Goal: Information Seeking & Learning: Learn about a topic

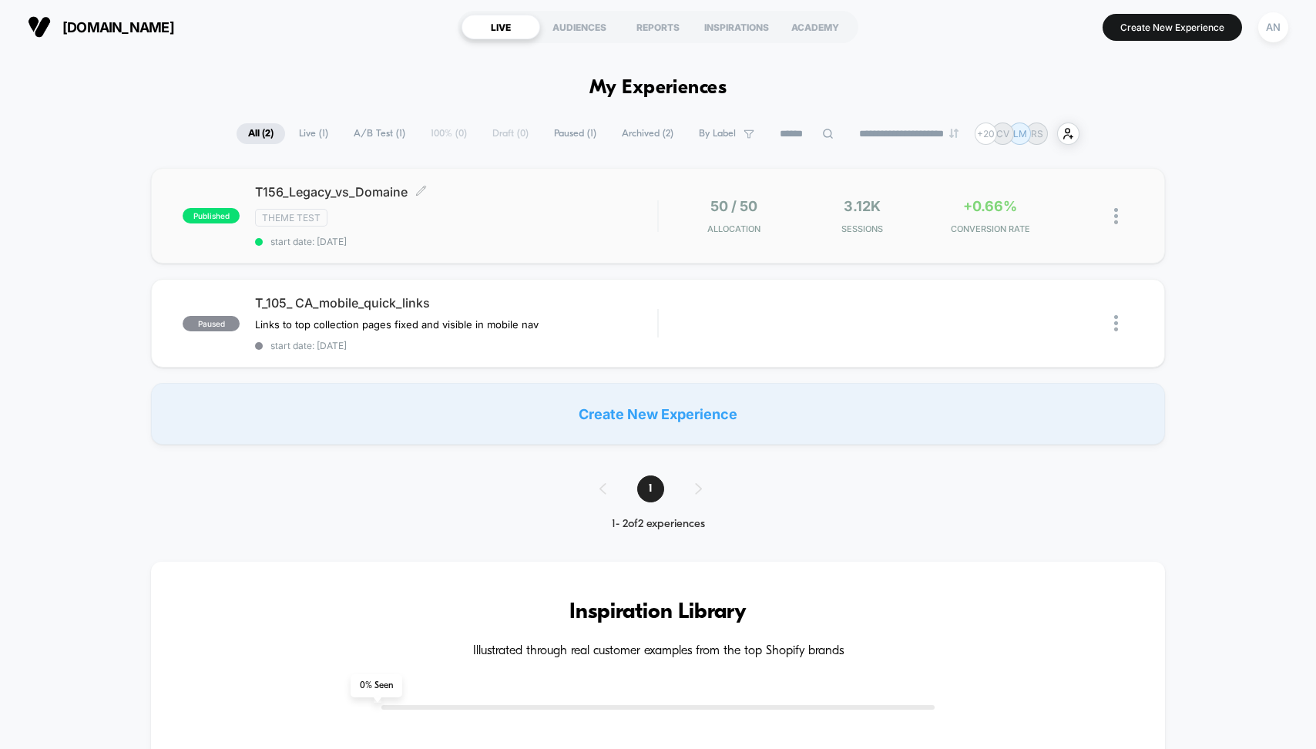
click at [512, 210] on div "Theme Test" at bounding box center [456, 218] width 402 height 18
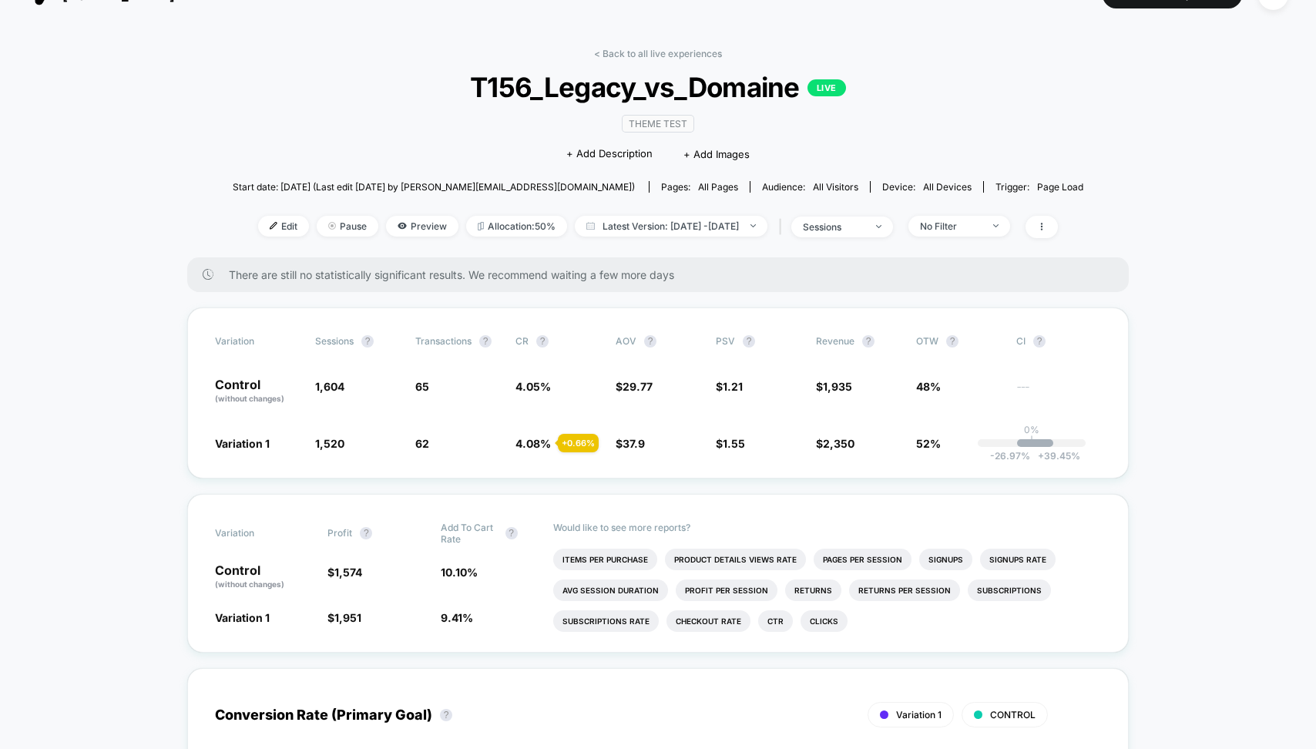
scroll to position [30, 0]
